Goal: Transaction & Acquisition: Purchase product/service

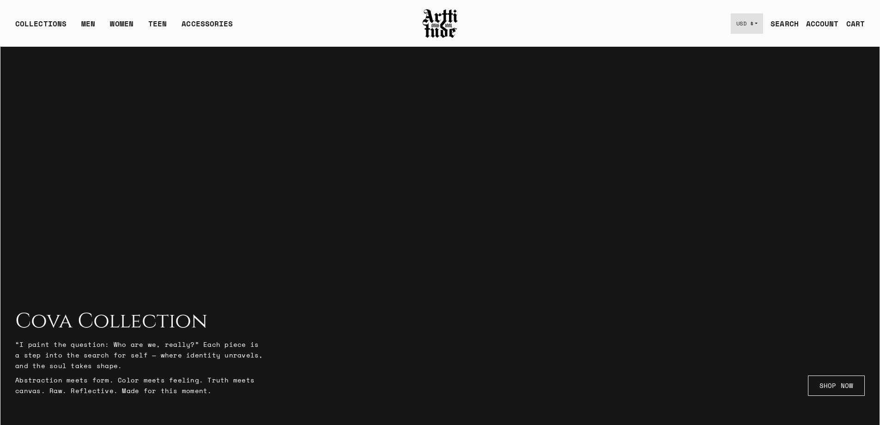
click at [740, 26] on span "USD $" at bounding box center [746, 23] width 18 height 7
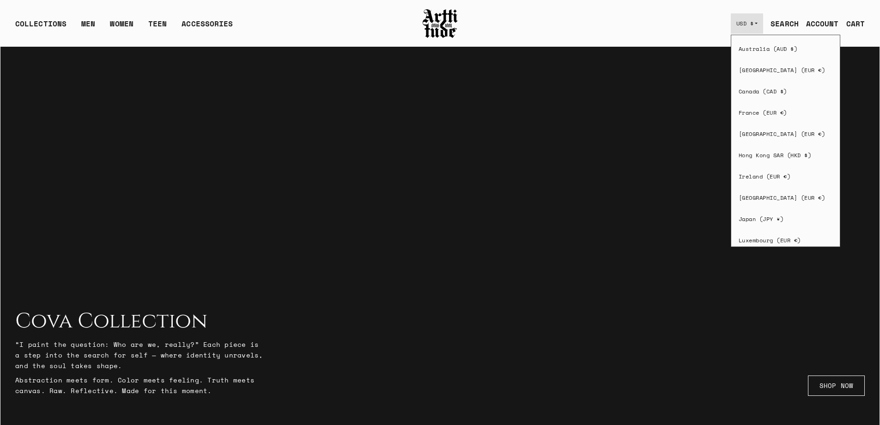
click at [740, 26] on span "USD $" at bounding box center [746, 23] width 18 height 7
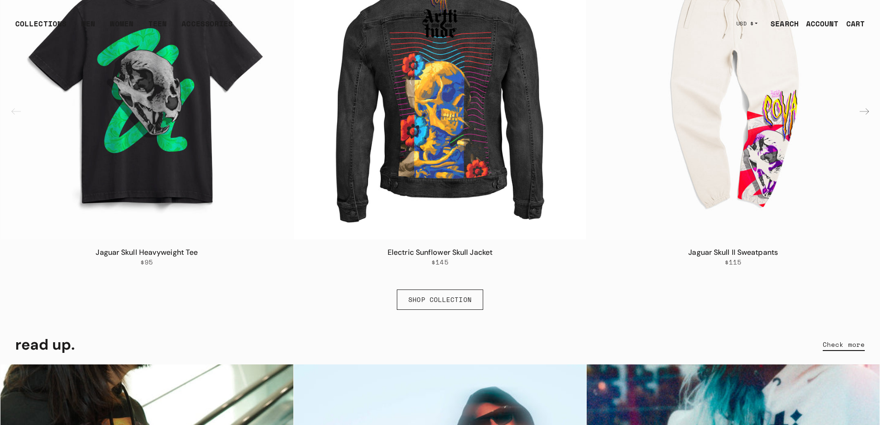
scroll to position [1802, 0]
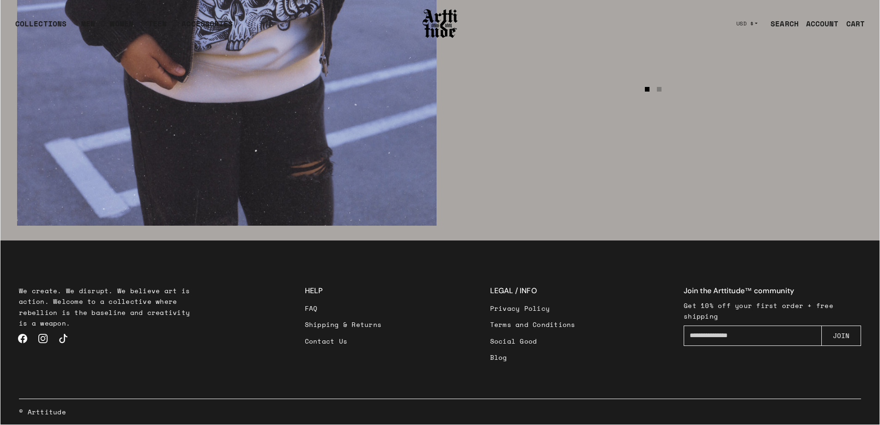
click at [338, 340] on link "Contact Us" at bounding box center [343, 341] width 77 height 16
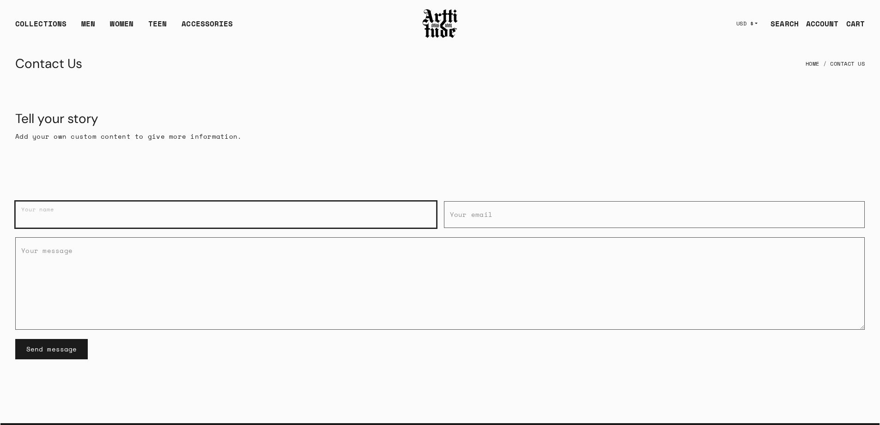
click at [174, 213] on input "Your name" at bounding box center [225, 214] width 421 height 27
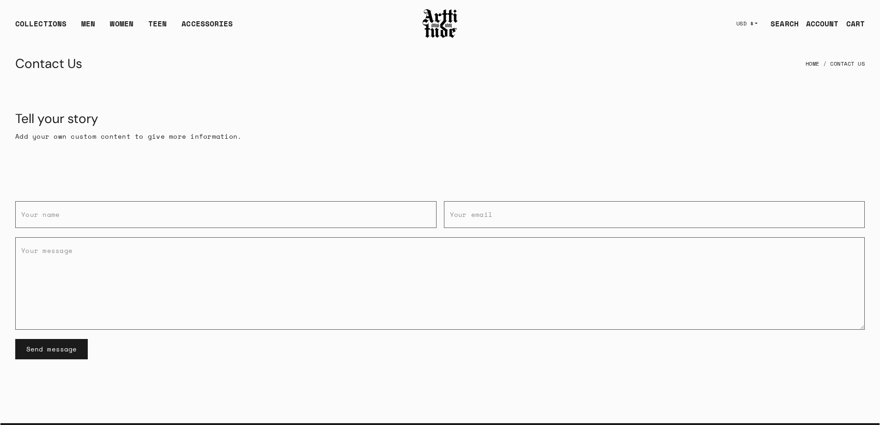
click at [473, 111] on div "Tell your story" at bounding box center [440, 118] width 850 height 17
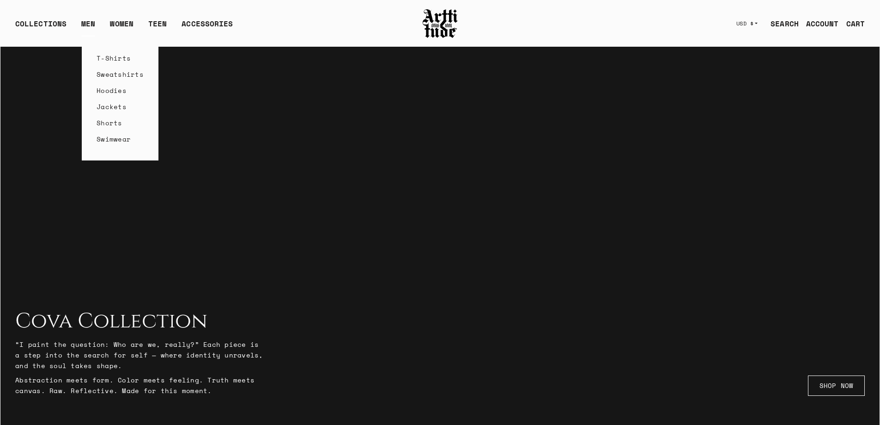
click at [111, 71] on link "Sweatshirts" at bounding box center [120, 74] width 47 height 16
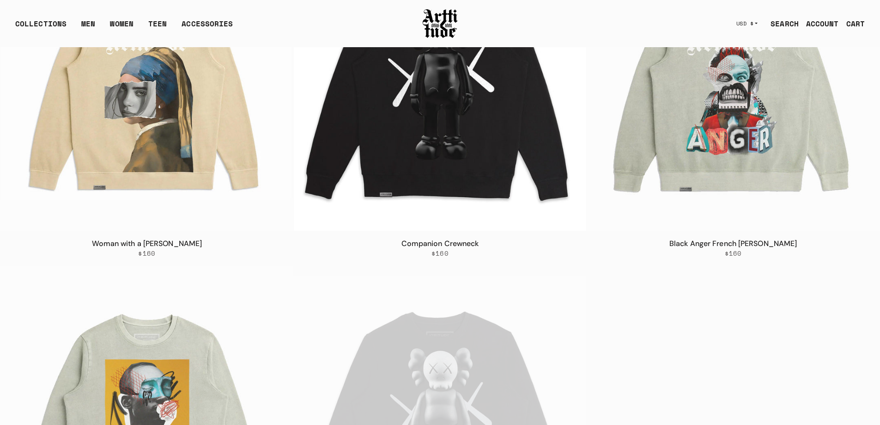
scroll to position [185, 0]
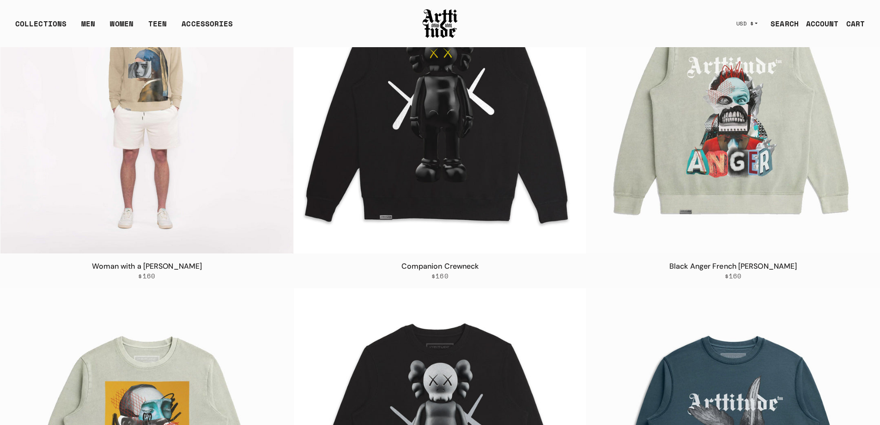
click at [127, 89] on img at bounding box center [146, 106] width 293 height 293
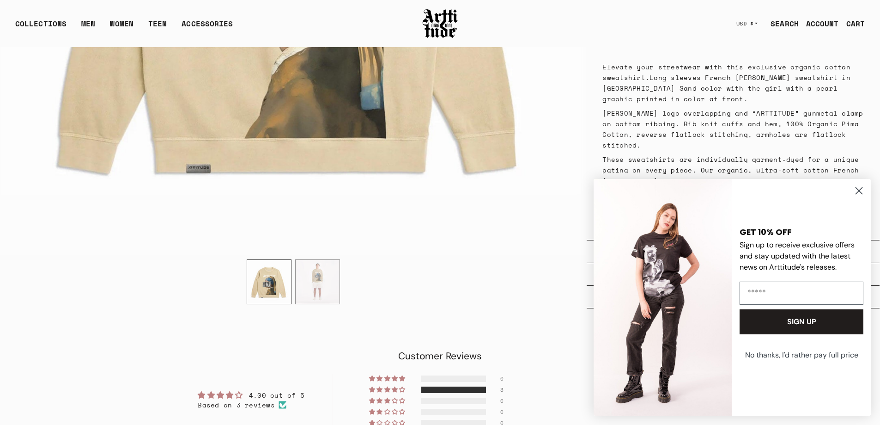
scroll to position [647, 0]
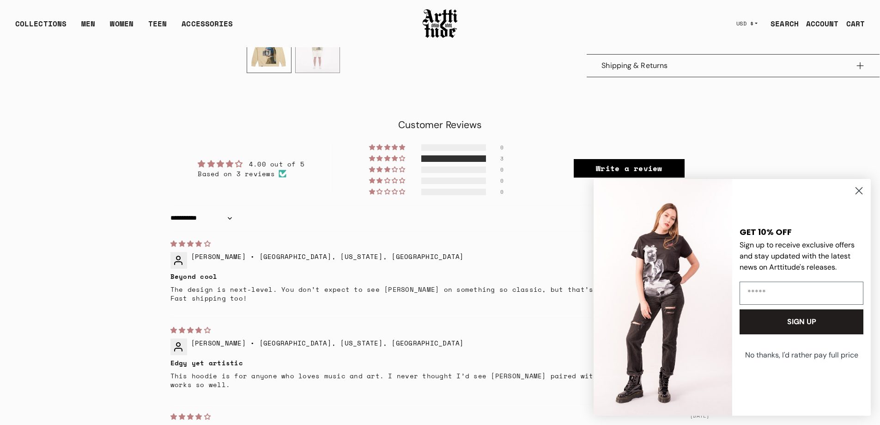
click at [861, 187] on circle "Close dialog" at bounding box center [859, 190] width 15 height 15
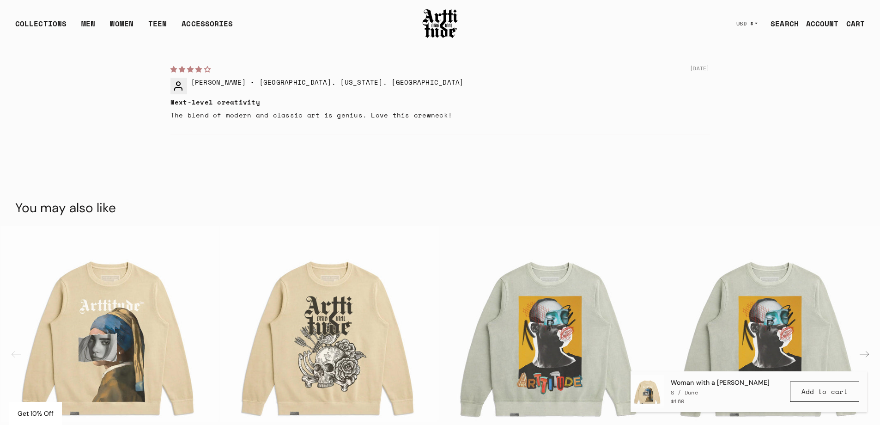
scroll to position [740, 0]
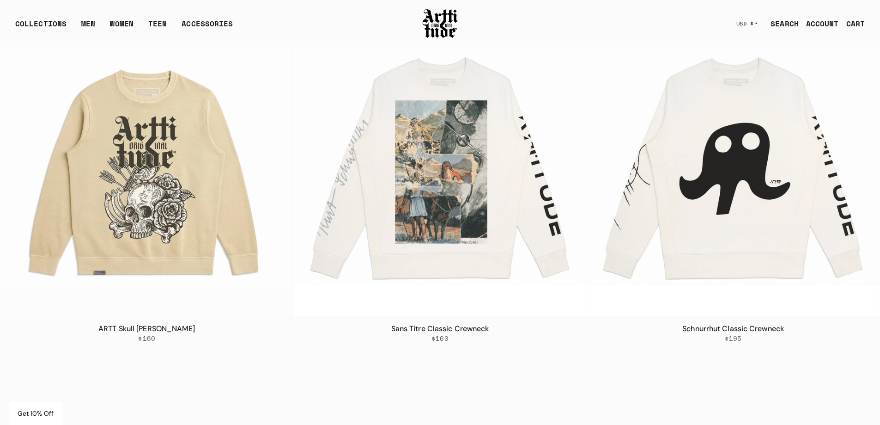
scroll to position [1202, 0]
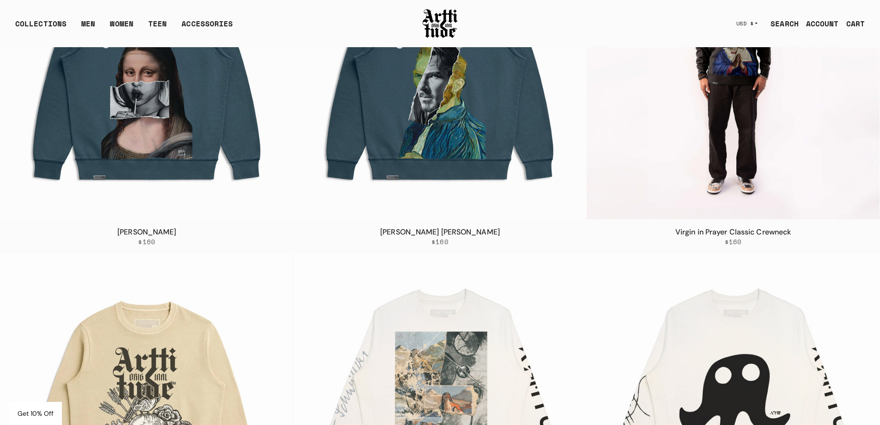
click at [761, 85] on img at bounding box center [733, 72] width 293 height 293
